Goal: Task Accomplishment & Management: Use online tool/utility

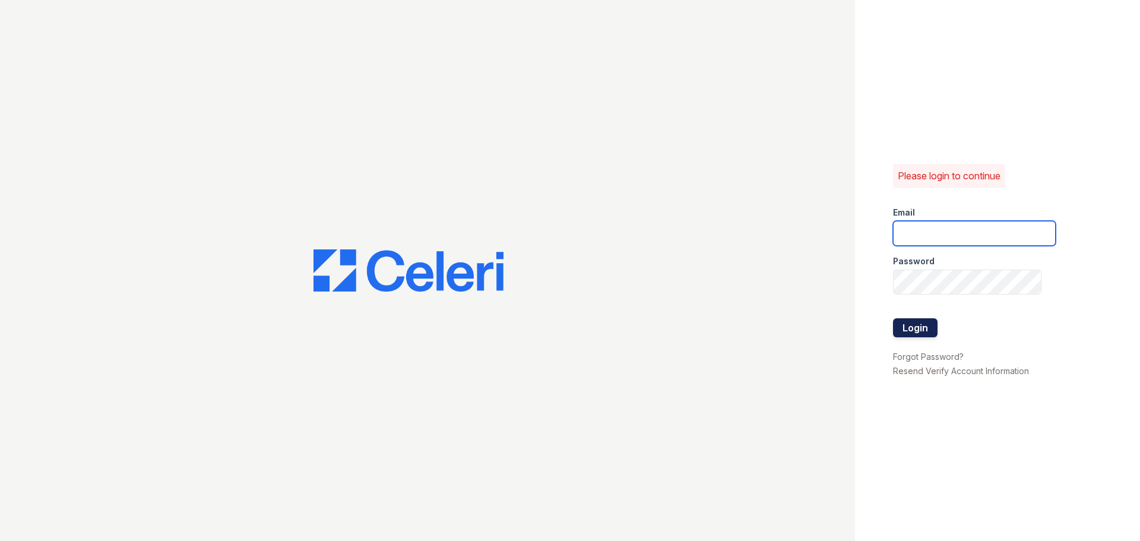
type input "[EMAIL_ADDRESS][DOMAIN_NAME]"
click at [920, 329] on button "Login" at bounding box center [915, 327] width 45 height 19
